Goal: Task Accomplishment & Management: Manage account settings

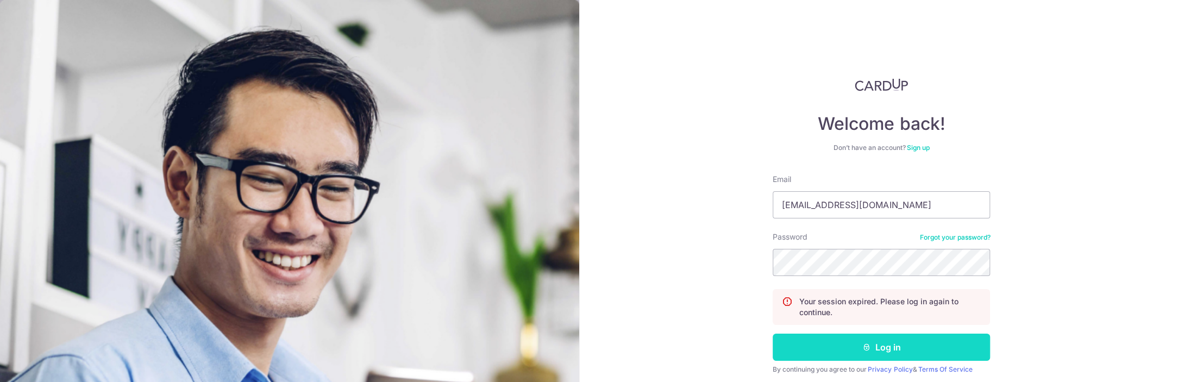
click at [859, 346] on button "Log in" at bounding box center [881, 347] width 217 height 27
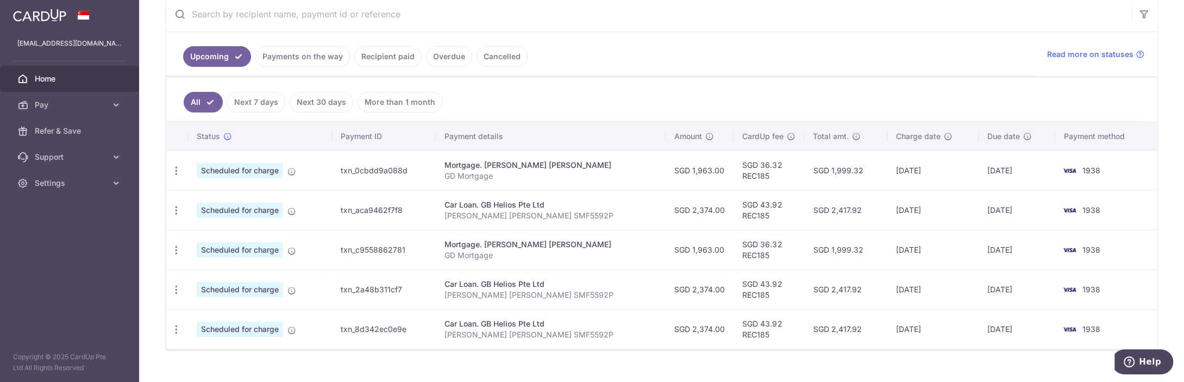
scroll to position [215, 0]
click at [180, 167] on icon "button" at bounding box center [176, 169] width 11 height 11
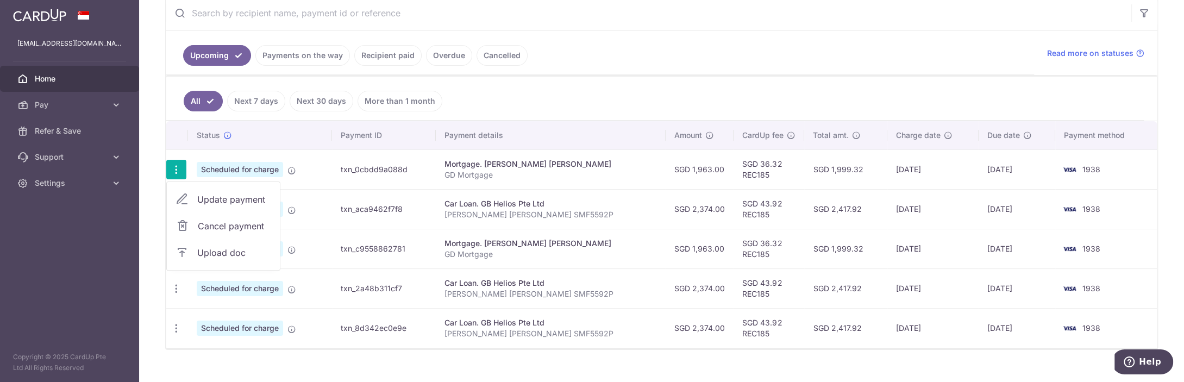
click at [221, 193] on span "Update payment" at bounding box center [234, 199] width 74 height 13
radio input "true"
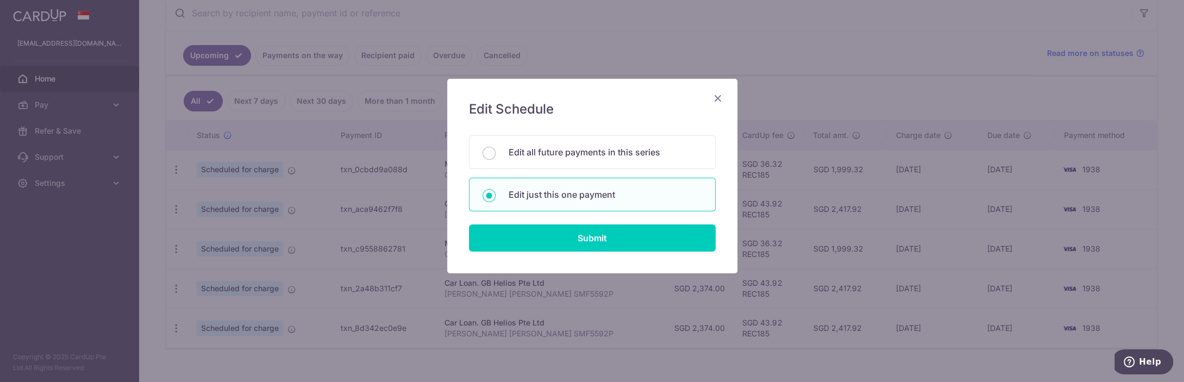
click at [721, 99] on icon "Close" at bounding box center [717, 98] width 13 height 14
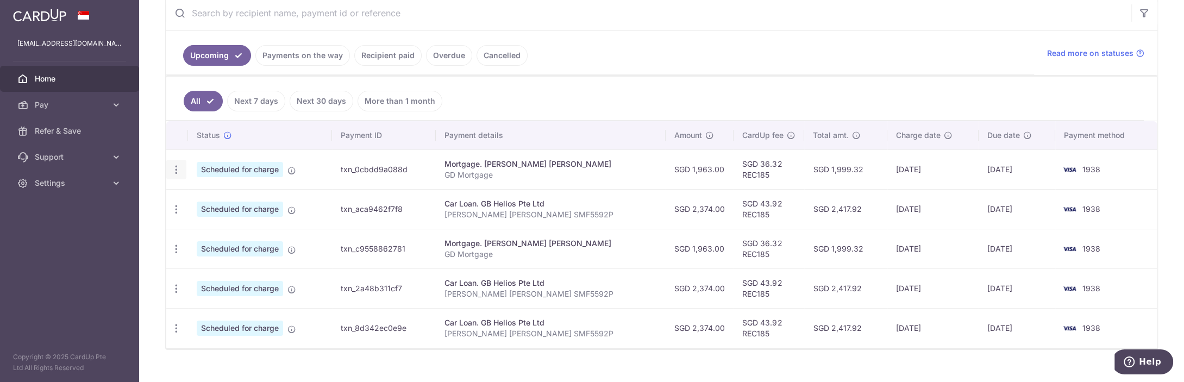
click at [179, 168] on icon "button" at bounding box center [176, 169] width 11 height 11
click at [212, 193] on span "Update payment" at bounding box center [234, 199] width 74 height 13
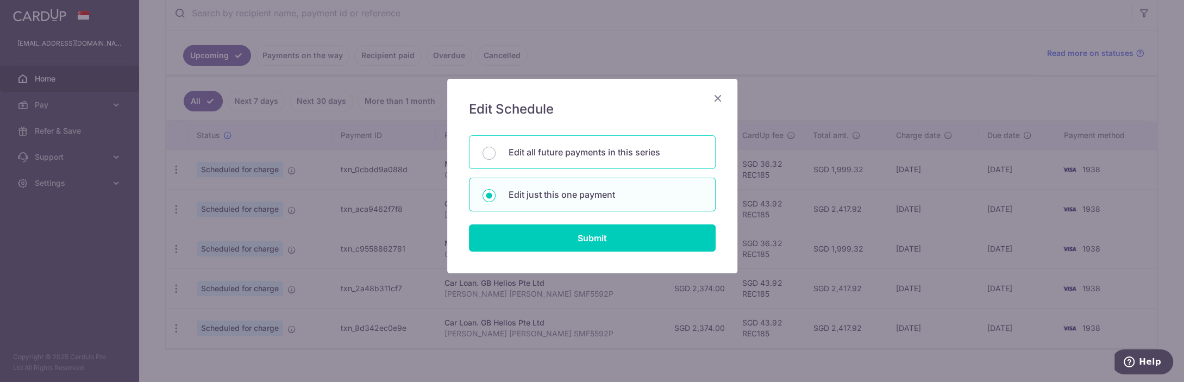
click at [561, 154] on p "Edit all future payments in this series" at bounding box center [605, 152] width 193 height 13
click at [496, 154] on input "Edit all future payments in this series" at bounding box center [489, 153] width 13 height 13
radio input "true"
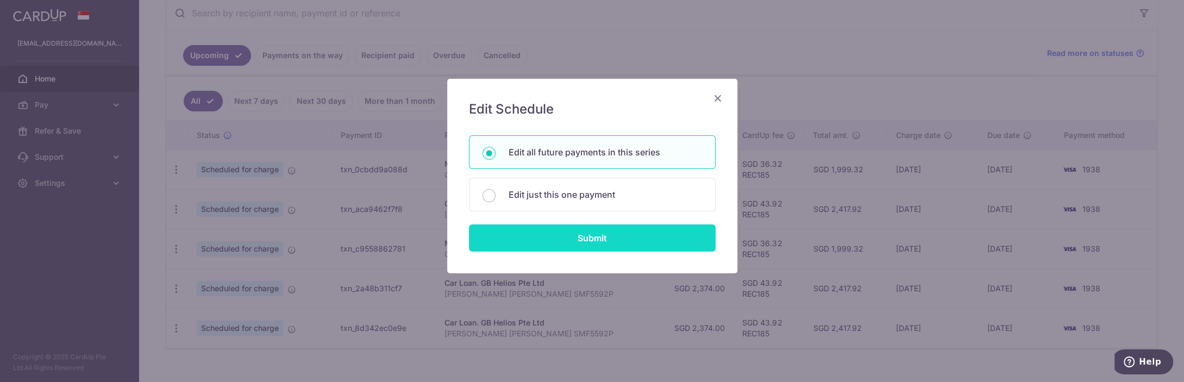
click at [595, 237] on input "Submit" at bounding box center [592, 237] width 247 height 27
radio input "true"
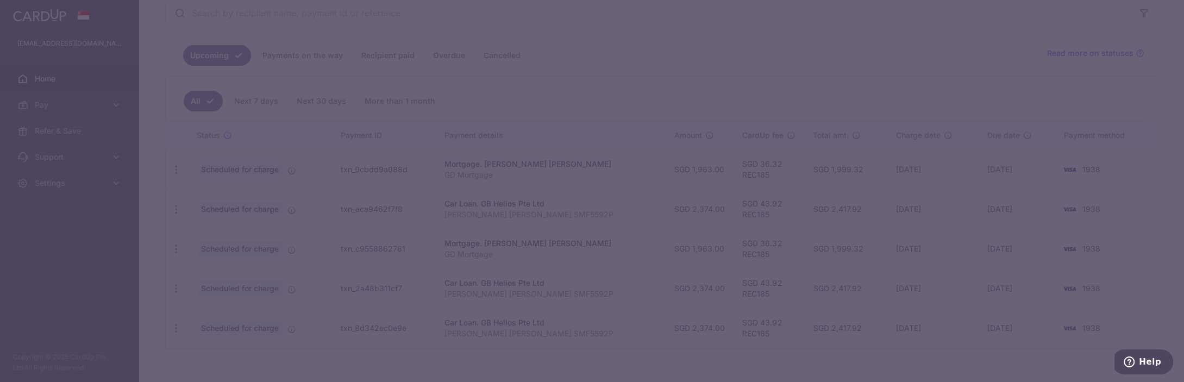
type input "1,963.00"
type input "GD Mortgage"
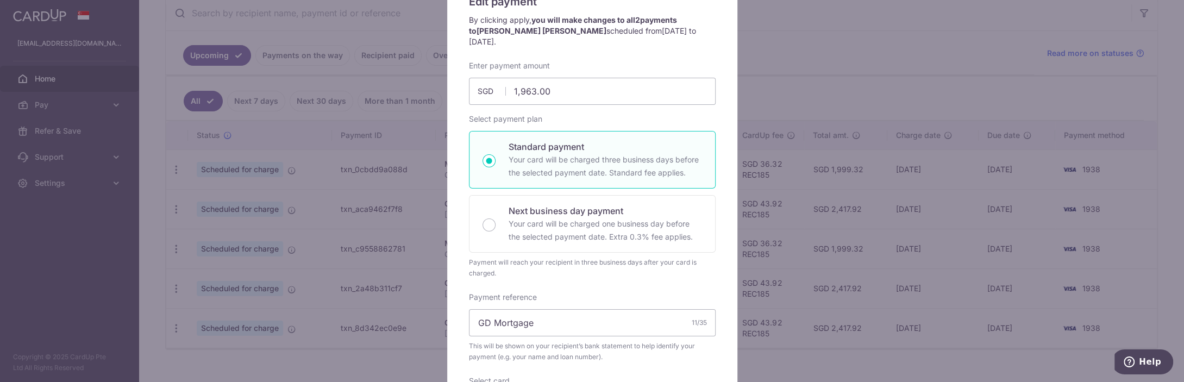
scroll to position [107, 0]
drag, startPoint x: 553, startPoint y: 83, endPoint x: 455, endPoint y: 79, distance: 98.4
click at [469, 79] on input "1,963.00" at bounding box center [592, 91] width 247 height 27
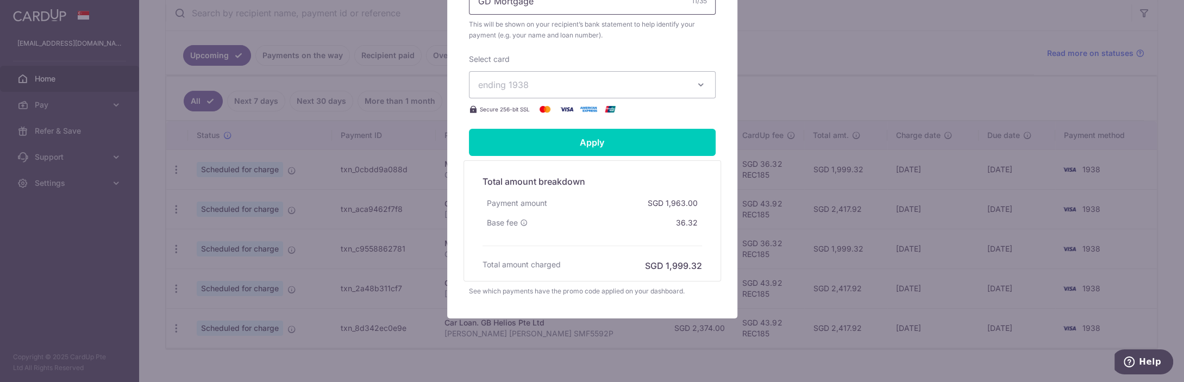
scroll to position [215, 0]
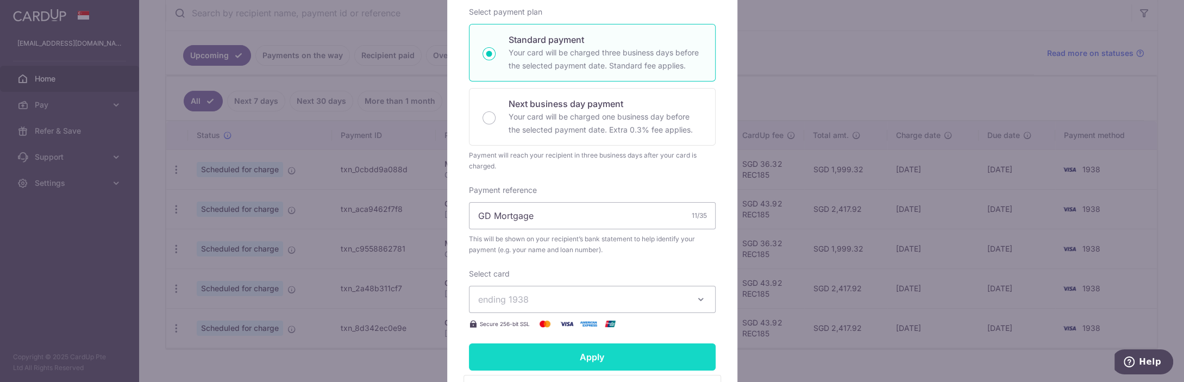
type input "2,227.00"
click at [594, 343] on input "Apply" at bounding box center [592, 356] width 247 height 27
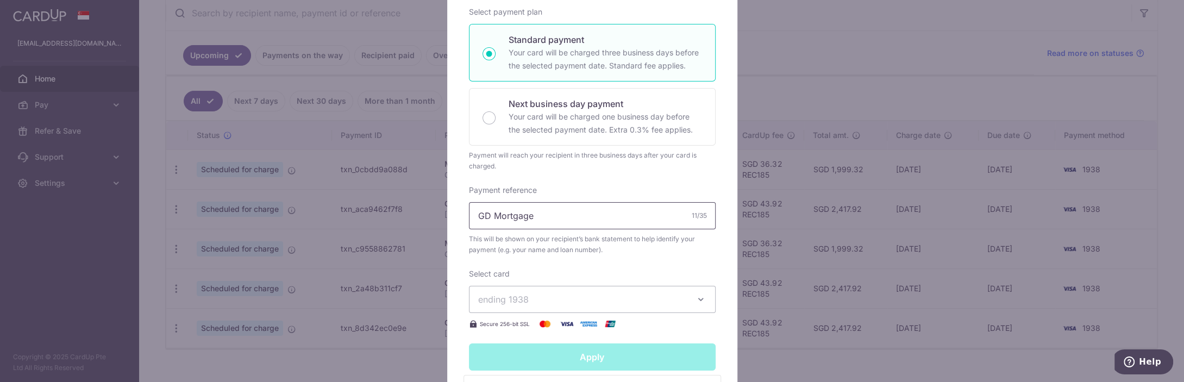
type input "Successfully Applied"
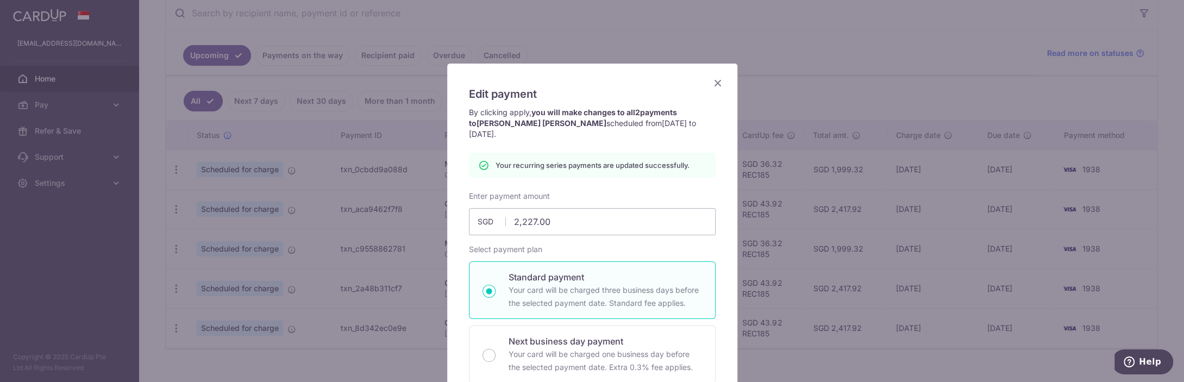
scroll to position [0, 0]
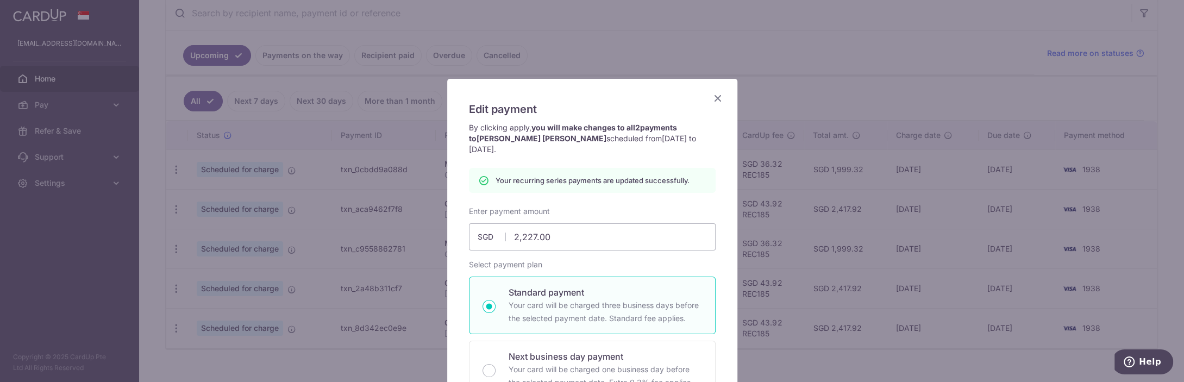
click at [722, 95] on icon "Close" at bounding box center [717, 98] width 13 height 14
